Goal: Browse casually

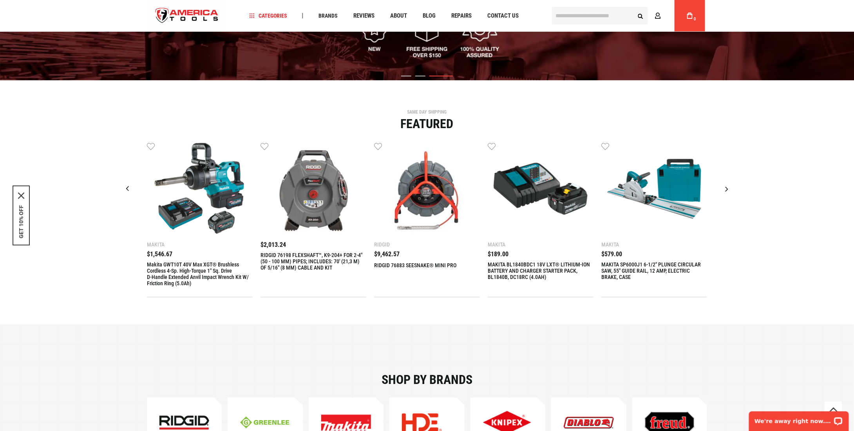
scroll to position [233, 0]
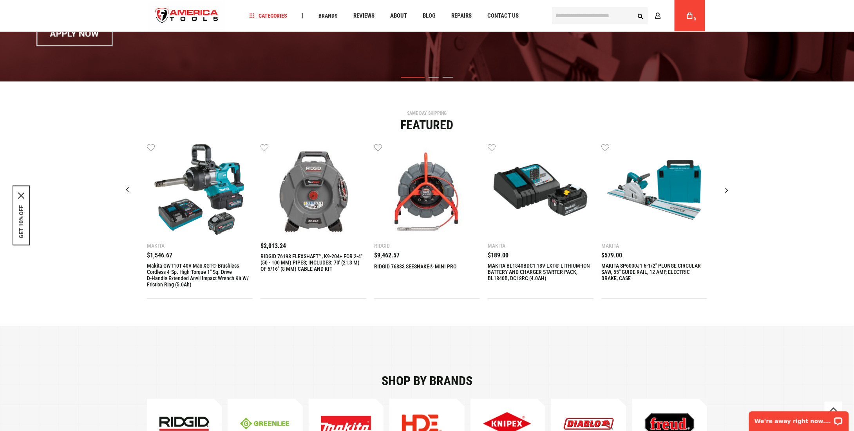
click at [725, 188] on div "Next slide" at bounding box center [727, 190] width 20 height 20
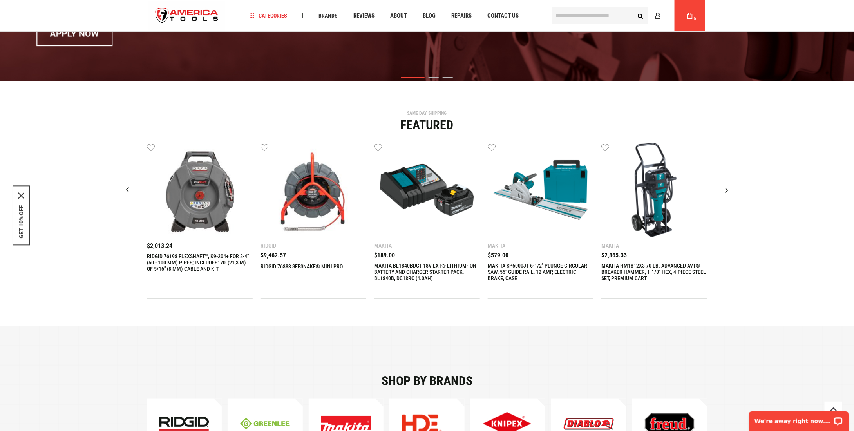
click at [725, 188] on div "Next slide" at bounding box center [727, 190] width 20 height 20
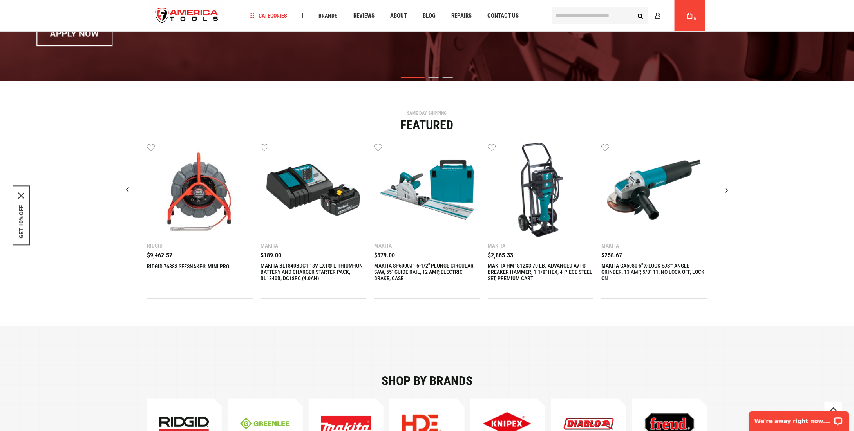
click at [725, 188] on div "Next slide" at bounding box center [727, 190] width 20 height 20
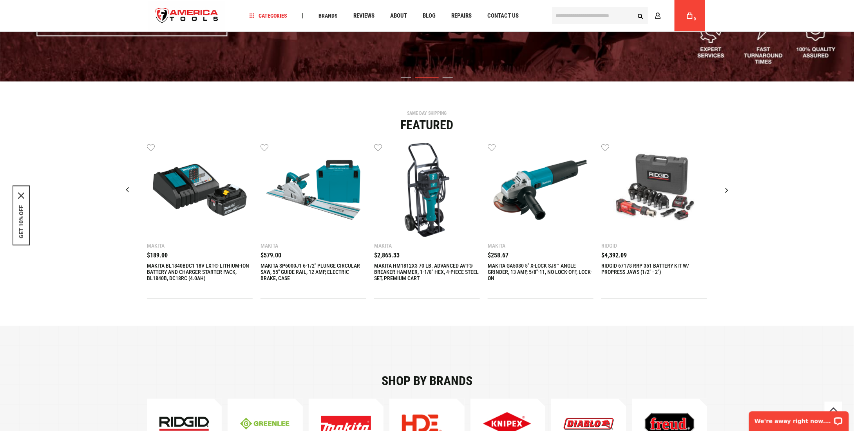
click at [725, 188] on div "Next slide" at bounding box center [727, 190] width 20 height 20
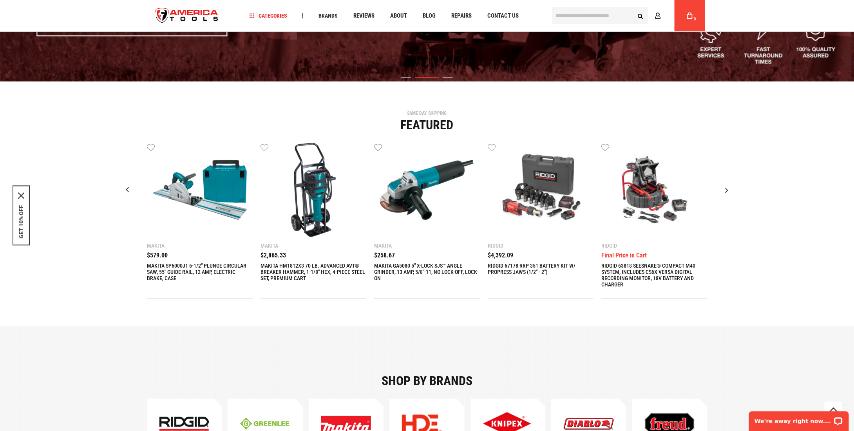
click at [725, 188] on div "Next slide" at bounding box center [727, 190] width 20 height 20
